Goal: Task Accomplishment & Management: Manage account settings

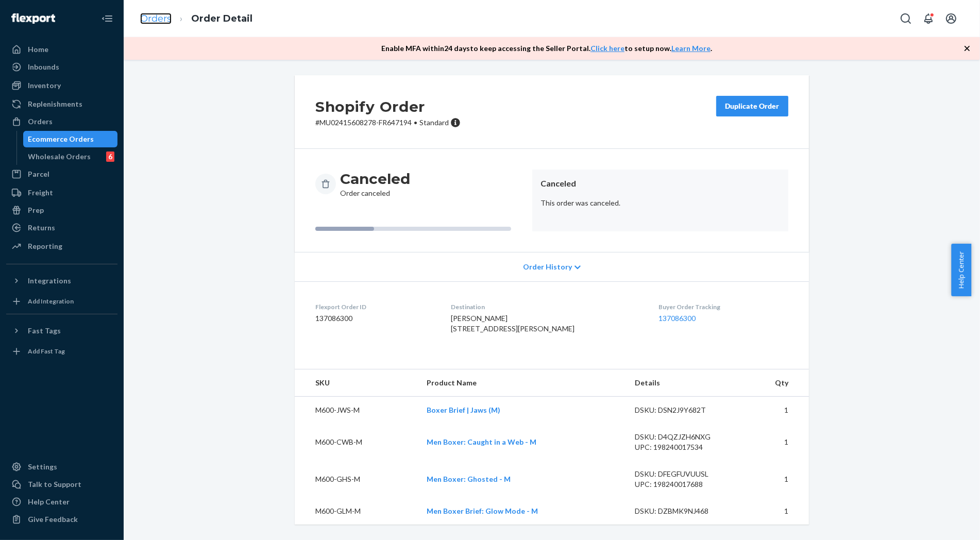
drag, startPoint x: 0, startPoint y: 0, endPoint x: 160, endPoint y: 19, distance: 160.9
click at [160, 19] on link "Orders" at bounding box center [155, 18] width 31 height 11
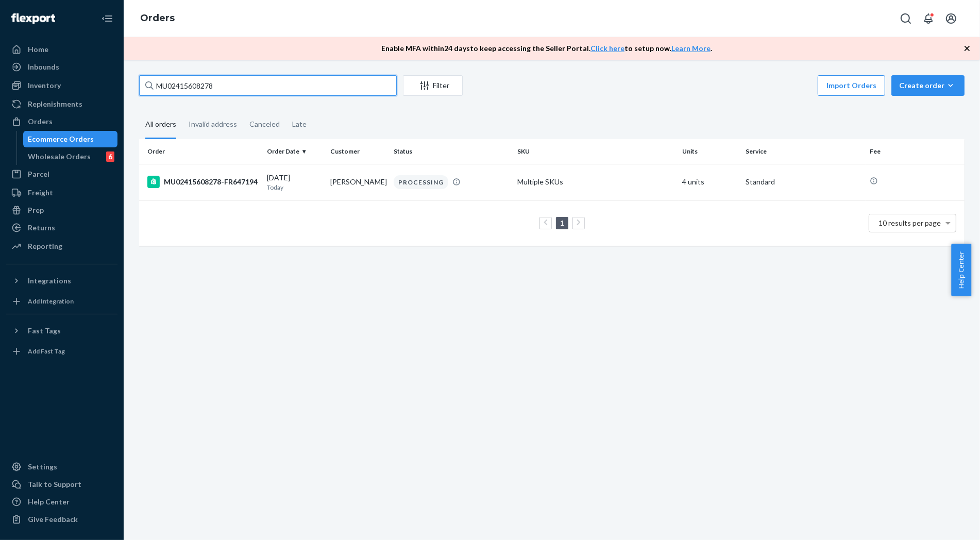
click at [199, 84] on input "MU02415608278" at bounding box center [268, 85] width 258 height 21
paste input "7775"
type input "MU02415607775"
click at [199, 188] on div "MU02415607775-FR646683" at bounding box center [202, 182] width 111 height 12
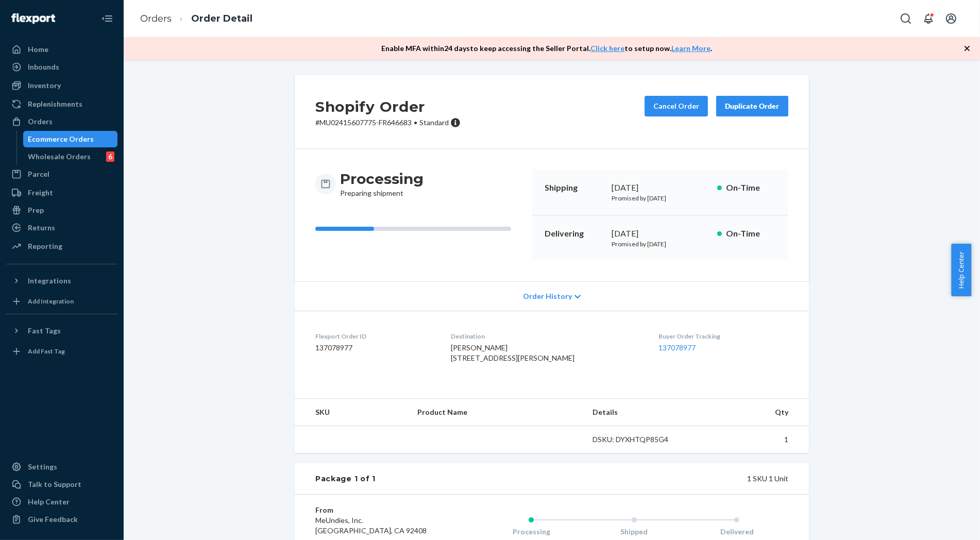
click at [246, 142] on div "Shopify Order # MU02415607775-FR646683 • Standard Cancel Order Duplicate Order …" at bounding box center [551, 364] width 841 height 578
click at [246, 171] on div "Shopify Order # MU02415607775-FR646683 • Standard Cancel Order Duplicate Order …" at bounding box center [551, 364] width 841 height 578
click at [675, 103] on button "Cancel Order" at bounding box center [676, 106] width 63 height 21
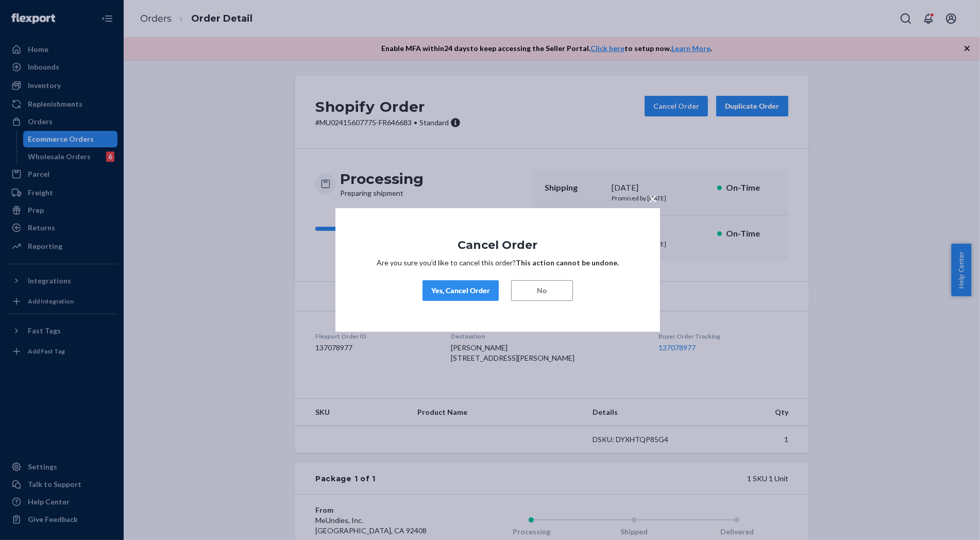
click at [472, 291] on div "Yes, Cancel Order" at bounding box center [460, 291] width 59 height 10
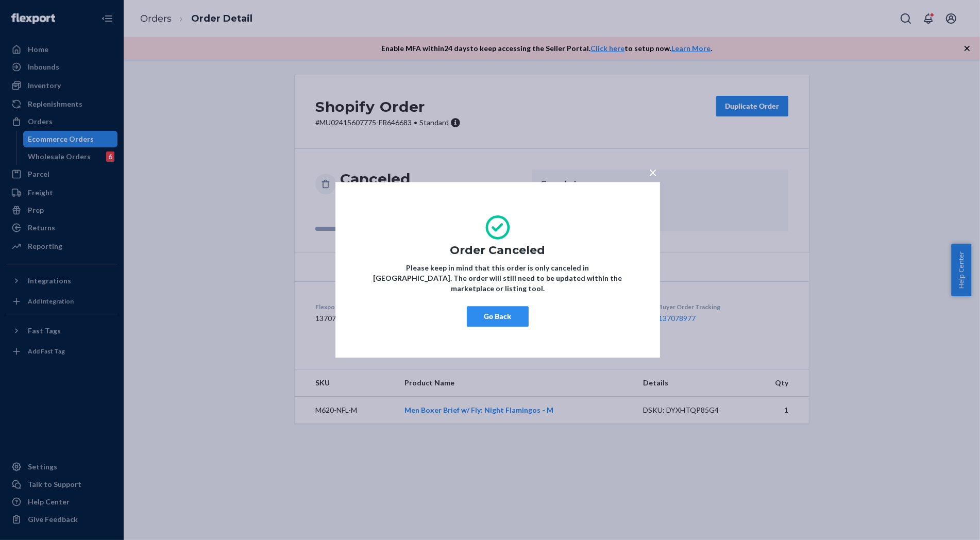
drag, startPoint x: 495, startPoint y: 308, endPoint x: 383, endPoint y: 321, distance: 112.7
click at [480, 308] on button "Go Back" at bounding box center [498, 317] width 62 height 21
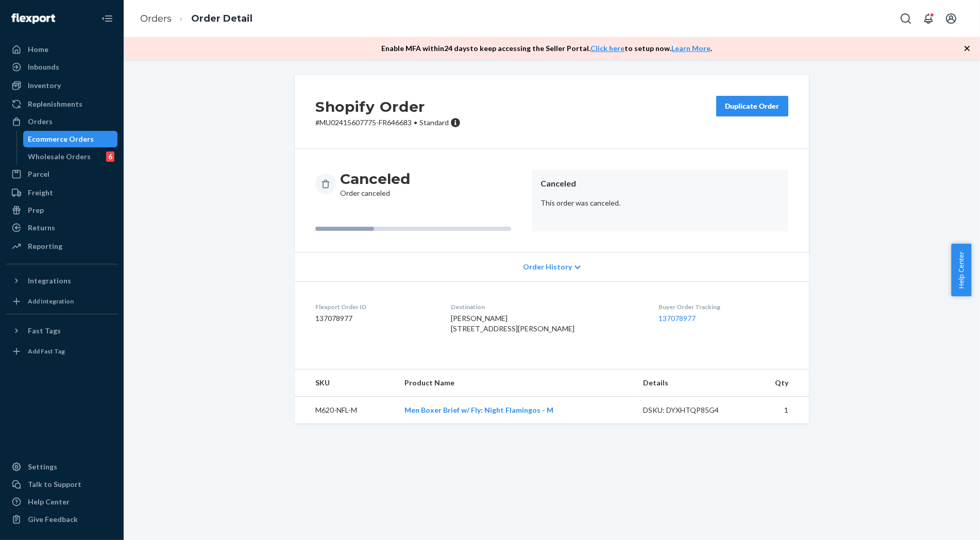
click at [230, 351] on div "Shopify Order # MU02415607775-FR646683 • Standard Duplicate Order Canceled Orde…" at bounding box center [551, 255] width 841 height 361
drag, startPoint x: 858, startPoint y: 359, endPoint x: 770, endPoint y: 272, distance: 124.7
click at [858, 359] on div "Shopify Order # MU02415607775-FR646683 • Standard Duplicate Order Canceled Orde…" at bounding box center [551, 255] width 841 height 361
click at [167, 21] on link "Orders" at bounding box center [155, 18] width 31 height 11
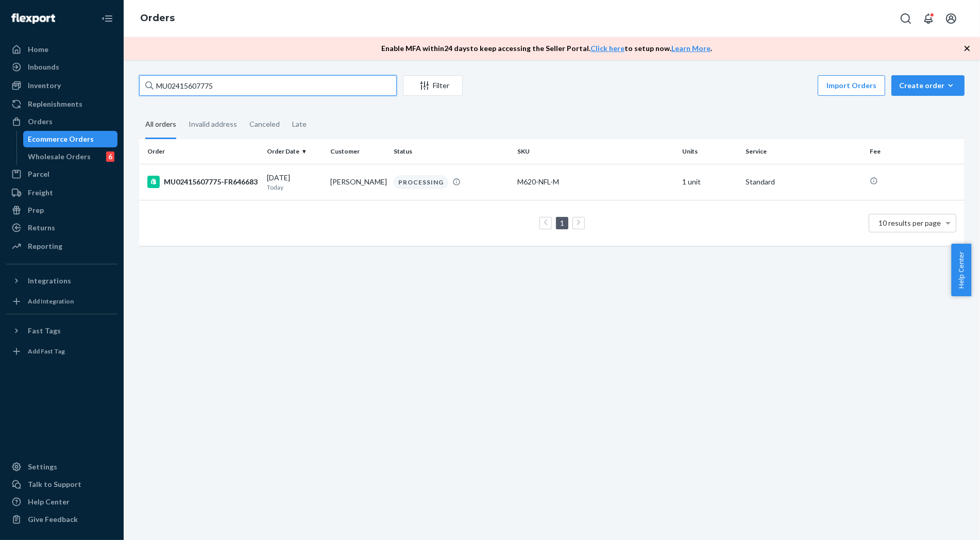
click at [245, 81] on input "MU02415607775" at bounding box center [268, 85] width 258 height 21
paste input "678"
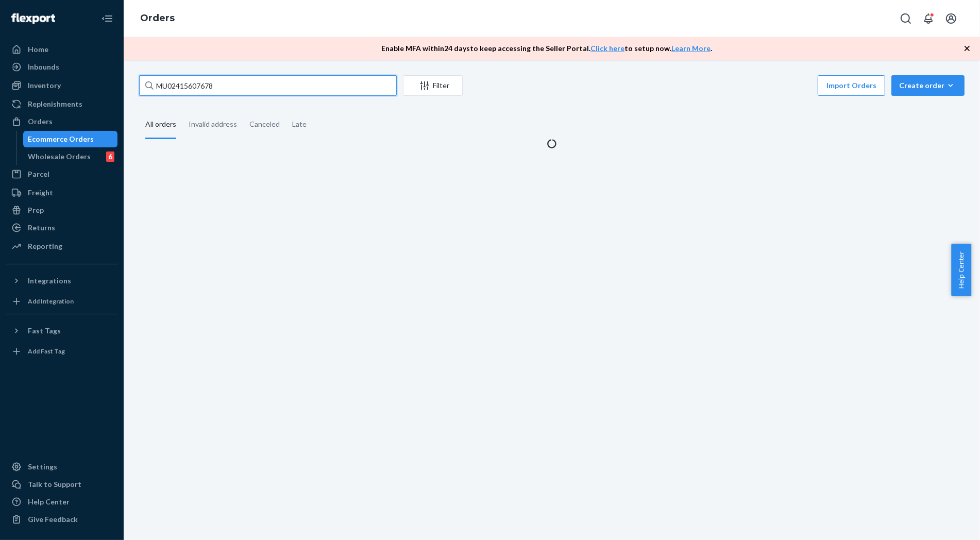
type input "MU02415607678"
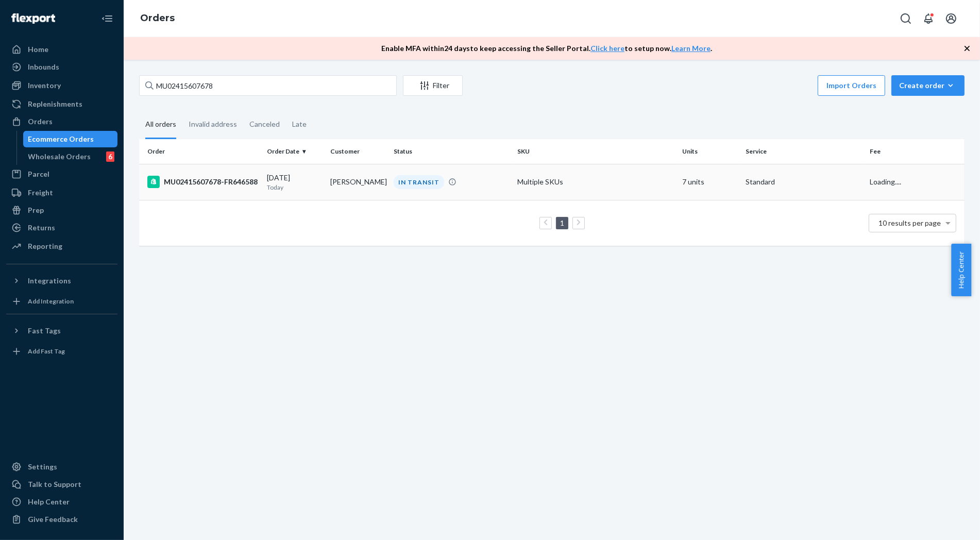
click at [197, 185] on div "MU02415607678-FR646588" at bounding box center [202, 182] width 111 height 12
